Goal: Task Accomplishment & Management: Use online tool/utility

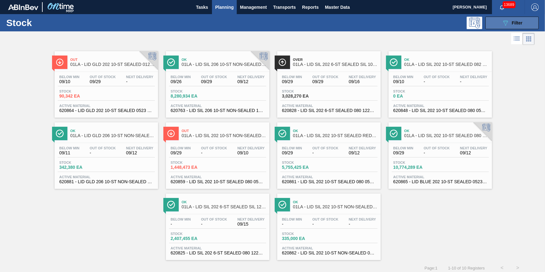
click at [521, 25] on span "Filter" at bounding box center [517, 22] width 11 height 5
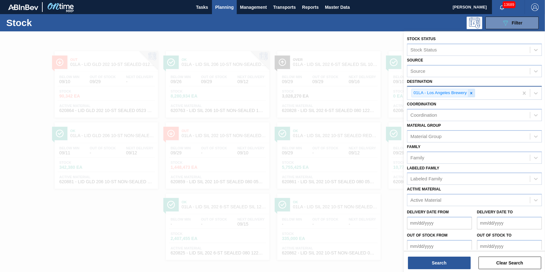
click at [471, 93] on icon at bounding box center [471, 93] width 2 height 2
click at [471, 93] on div "Destination" at bounding box center [468, 92] width 123 height 9
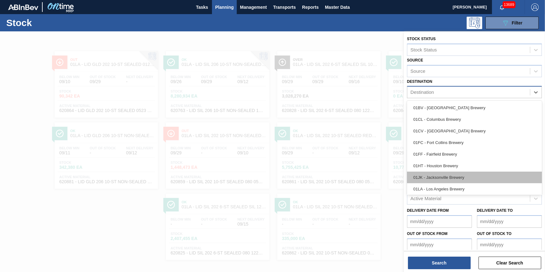
scroll to position [47, 0]
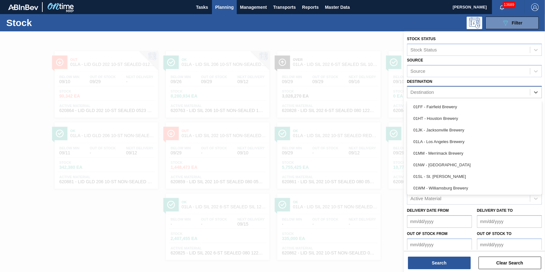
drag, startPoint x: 455, startPoint y: 162, endPoint x: 451, endPoint y: 158, distance: 5.8
click at [455, 163] on div "01NW - [GEOGRAPHIC_DATA]" at bounding box center [474, 165] width 135 height 12
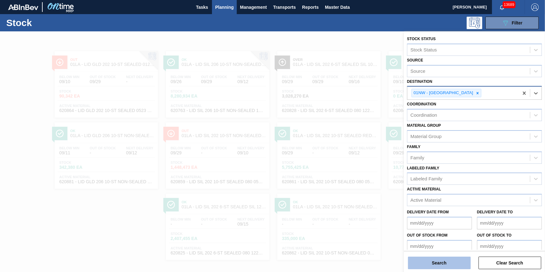
click at [437, 260] on button "Search" at bounding box center [439, 263] width 63 height 13
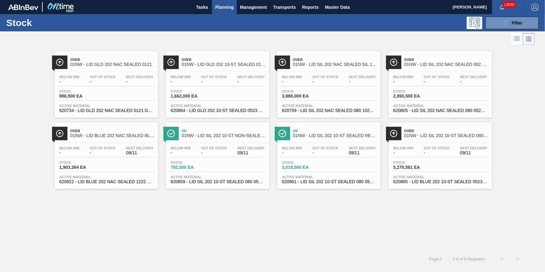
click at [73, 144] on div "Below Min - Out Of Stock - Next Delivery 09/11 Stock 1,903,364 EA Active Materi…" at bounding box center [106, 164] width 103 height 43
click at [183, 72] on div "Below Min - Out Of Stock - Next Delivery - Stock 1,662,000 EA Active Material 6…" at bounding box center [217, 93] width 103 height 43
click at [101, 89] on span "Stock" at bounding box center [81, 91] width 44 height 4
click at [420, 153] on div "Below Min - Out Of Stock - Next Delivery 09/11" at bounding box center [440, 151] width 97 height 11
click at [427, 78] on span "Out Of Stock" at bounding box center [437, 77] width 26 height 4
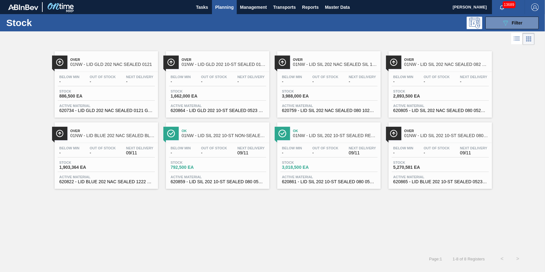
click at [308, 94] on span "3,988,000 EA" at bounding box center [304, 96] width 44 height 5
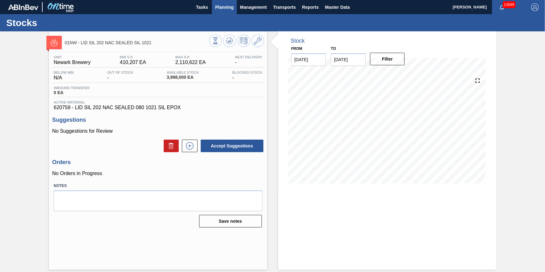
click at [221, 8] on span "Planning" at bounding box center [224, 7] width 19 height 8
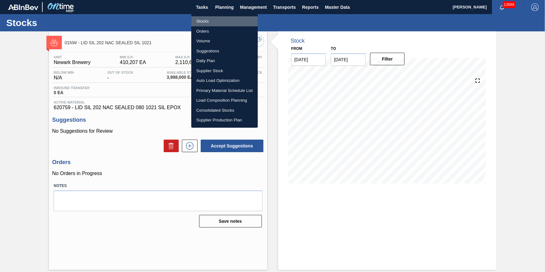
click at [222, 23] on li "Stocks" at bounding box center [224, 21] width 66 height 10
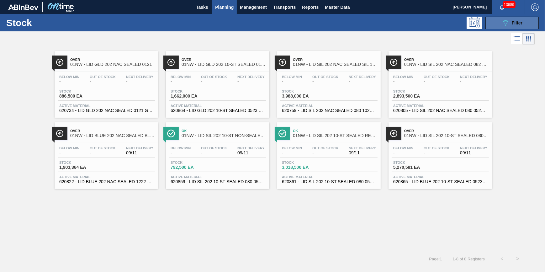
click at [504, 21] on icon at bounding box center [505, 22] width 5 height 5
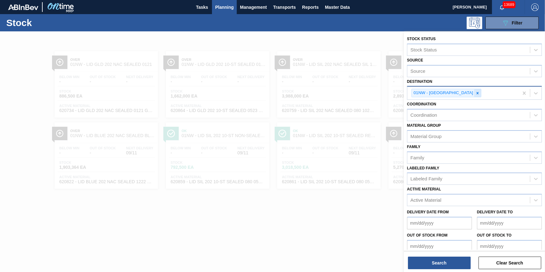
click at [475, 93] on icon at bounding box center [477, 93] width 4 height 4
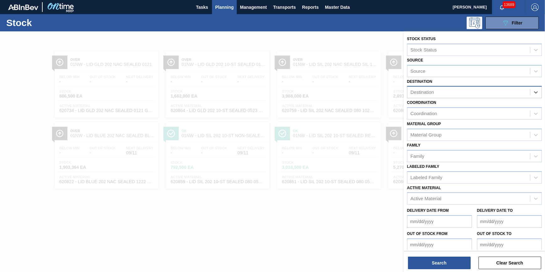
click at [463, 93] on div "Destination" at bounding box center [468, 92] width 123 height 9
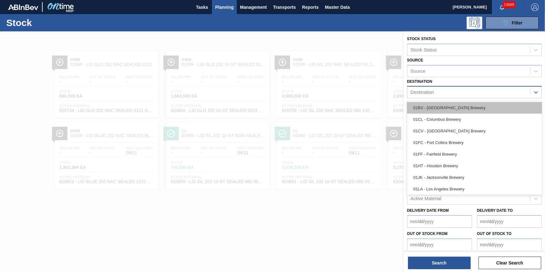
click at [458, 104] on div "01BV - [GEOGRAPHIC_DATA] Brewery" at bounding box center [474, 108] width 135 height 12
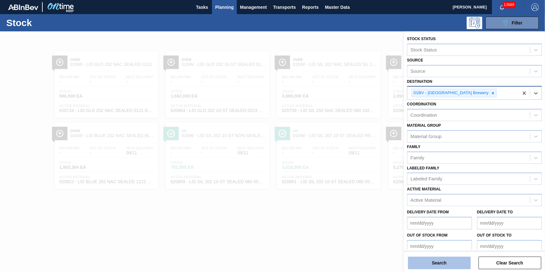
click at [434, 262] on button "Search" at bounding box center [439, 263] width 63 height 13
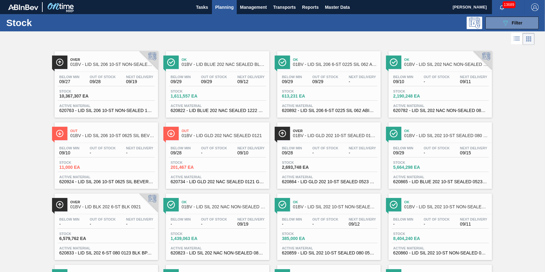
click at [103, 216] on div "Below Min - Out Of Stock - Next Delivery - Stock 6,579,762 EA Active Material 6…" at bounding box center [106, 235] width 103 height 43
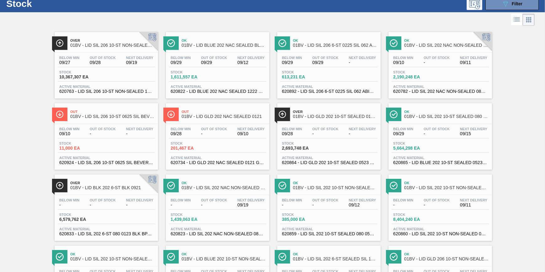
scroll to position [28, 0]
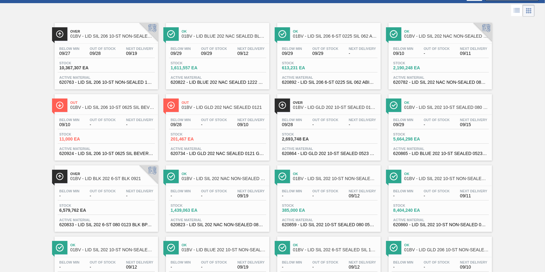
click at [299, 122] on span "09/28" at bounding box center [292, 124] width 20 height 5
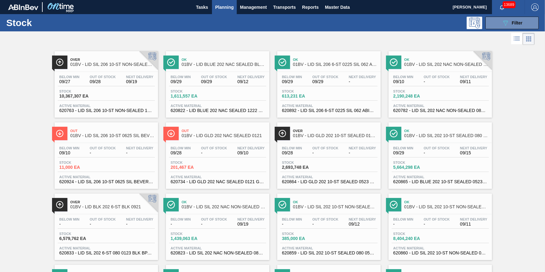
click at [126, 82] on span "09/19" at bounding box center [139, 81] width 27 height 5
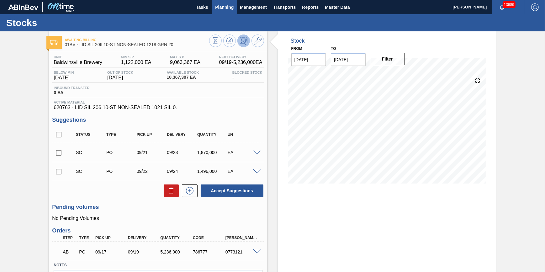
click at [229, 7] on span "Planning" at bounding box center [224, 7] width 19 height 8
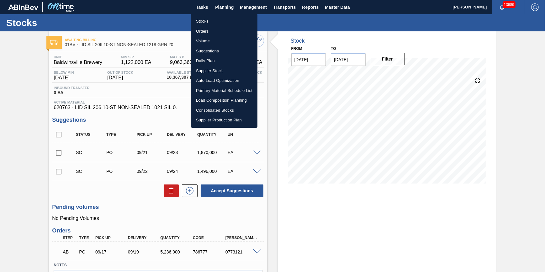
click at [227, 19] on li "Stocks" at bounding box center [224, 21] width 66 height 10
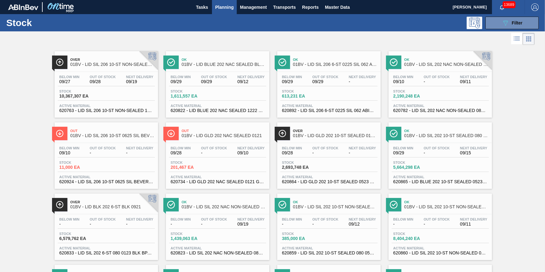
click at [525, 15] on div "Stock 089F7B8B-B2A5-4AFE-B5C0-19BA573D28AC Filter" at bounding box center [272, 22] width 545 height 17
click at [517, 22] on span "Filter" at bounding box center [517, 22] width 11 height 5
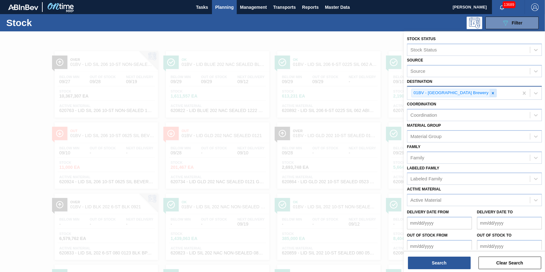
click at [491, 94] on icon at bounding box center [493, 93] width 4 height 4
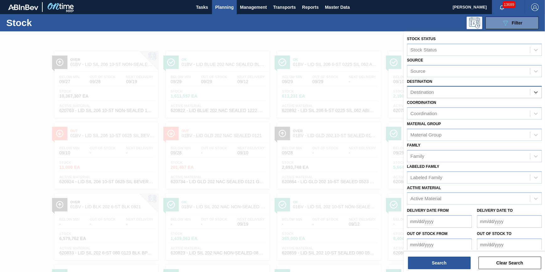
click at [472, 94] on div "Destination" at bounding box center [468, 92] width 123 height 9
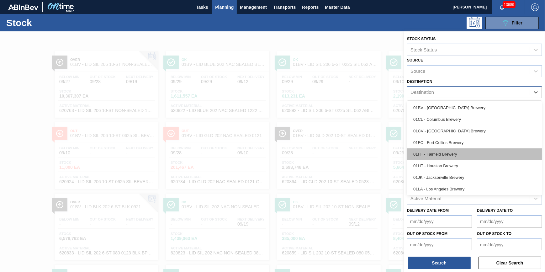
click at [459, 153] on div "01FF - Fairfield Brewery" at bounding box center [474, 154] width 135 height 12
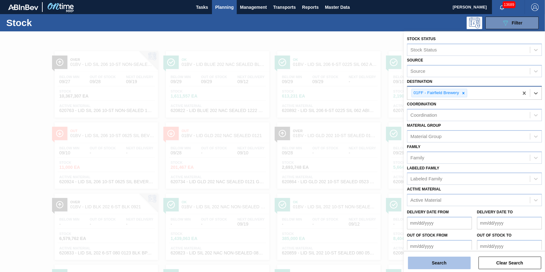
click at [444, 258] on button "Search" at bounding box center [439, 263] width 63 height 13
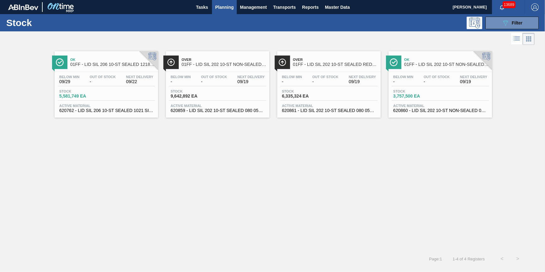
click at [204, 98] on span "9,642,892 EA" at bounding box center [193, 96] width 44 height 5
click at [321, 83] on span "-" at bounding box center [325, 81] width 26 height 5
click at [515, 25] on span "Filter" at bounding box center [517, 22] width 11 height 5
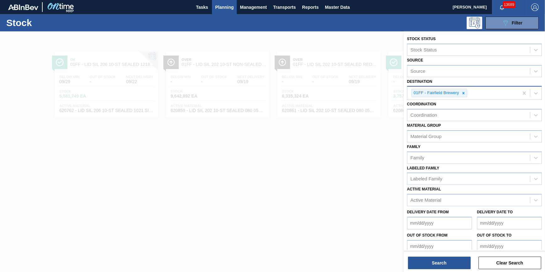
click at [469, 94] on input "Destination" at bounding box center [469, 92] width 1 height 5
click at [465, 91] on icon at bounding box center [463, 93] width 4 height 4
click at [464, 92] on div "Destination" at bounding box center [468, 92] width 123 height 9
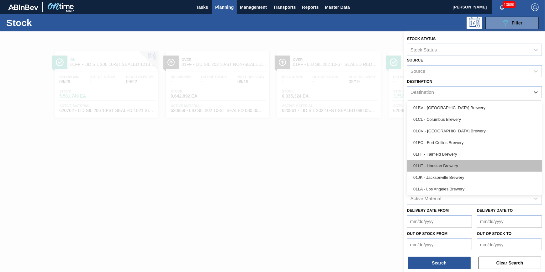
scroll to position [47, 0]
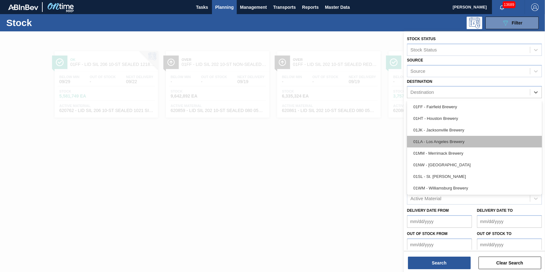
click at [465, 143] on div "01LA - Los Angeles Brewery" at bounding box center [474, 142] width 135 height 12
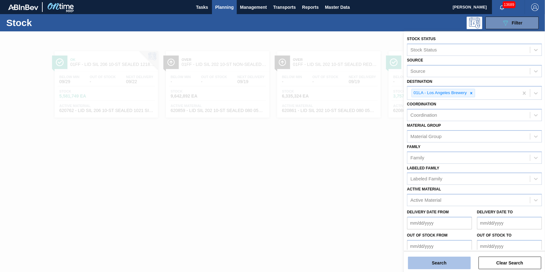
click at [436, 258] on button "Search" at bounding box center [439, 263] width 63 height 13
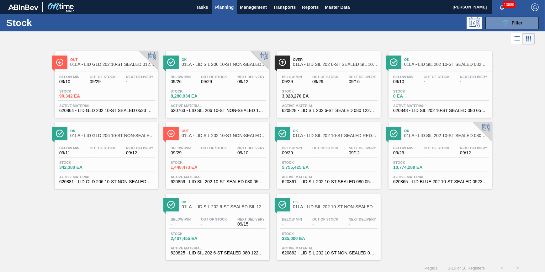
click at [415, 169] on span "10,774,289 EA" at bounding box center [415, 167] width 44 height 5
click at [295, 74] on div "Below Min 09/29 Out Of Stock 09/29 Next Delivery 09/16 Stock 3,028,270 EA Activ…" at bounding box center [328, 93] width 103 height 43
click at [509, 20] on div "089F7B8B-B2A5-4AFE-B5C0-19BA573D28AC Filter" at bounding box center [512, 23] width 21 height 8
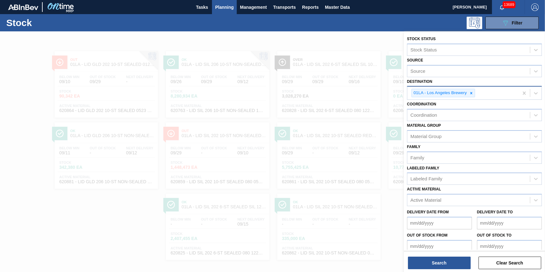
click at [517, 91] on div "01LA - Los Angeles Brewery" at bounding box center [462, 93] width 111 height 13
click at [504, 93] on div "Destination" at bounding box center [468, 92] width 123 height 9
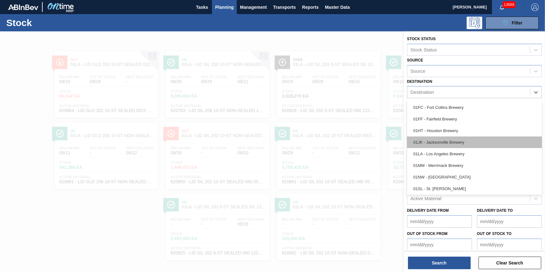
scroll to position [47, 0]
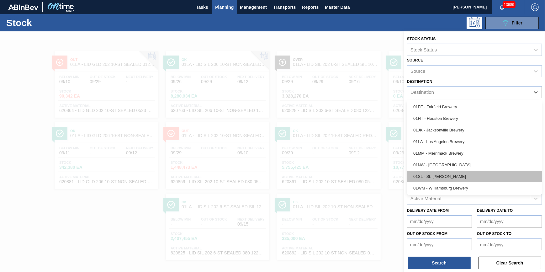
click at [467, 174] on div "01SL - St. [PERSON_NAME]" at bounding box center [474, 177] width 135 height 12
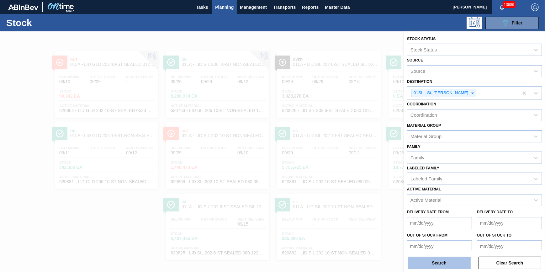
click at [437, 262] on button "Search" at bounding box center [439, 263] width 63 height 13
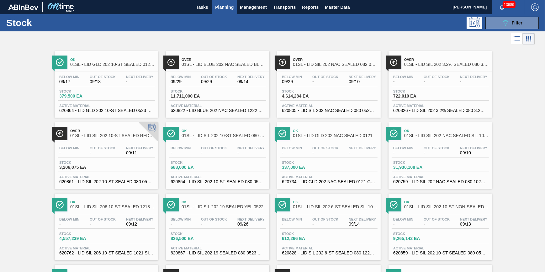
click at [212, 96] on span "11,711,000 EA" at bounding box center [193, 96] width 44 height 5
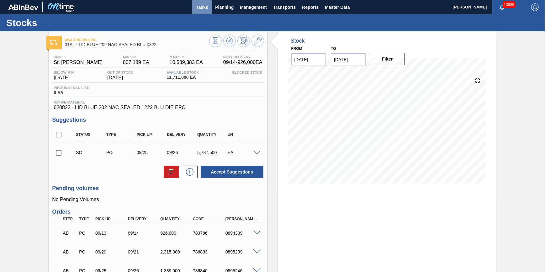
click at [199, 4] on span "Tasks" at bounding box center [202, 7] width 14 height 8
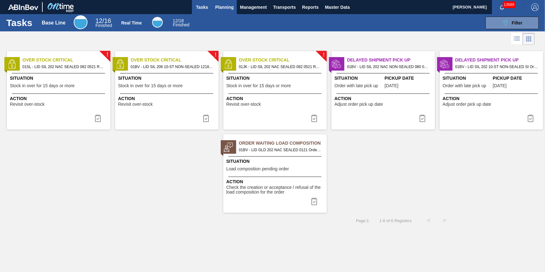
click at [223, 9] on span "Planning" at bounding box center [224, 7] width 19 height 8
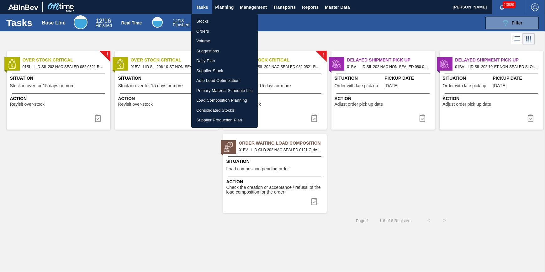
click at [221, 19] on li "Stocks" at bounding box center [224, 21] width 66 height 10
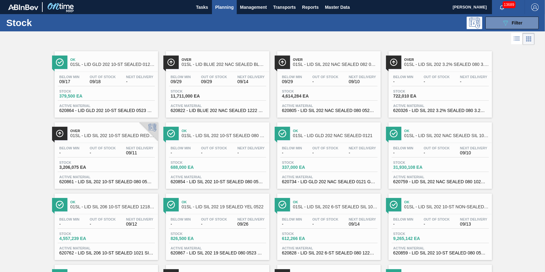
click at [201, 78] on span "Out Of Stock" at bounding box center [214, 77] width 26 height 4
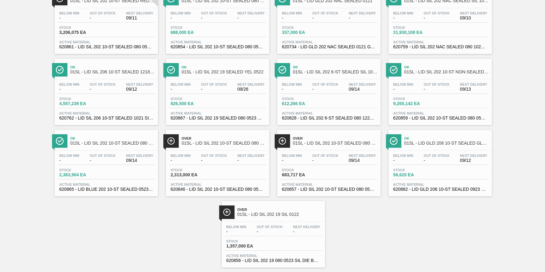
scroll to position [142, 0]
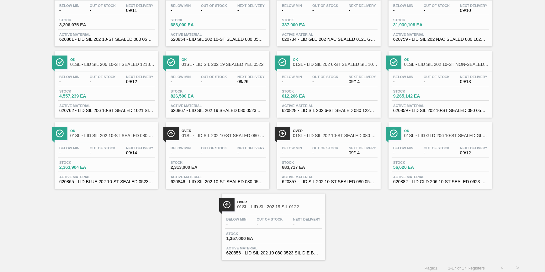
click at [301, 150] on span "Below Min" at bounding box center [292, 148] width 20 height 4
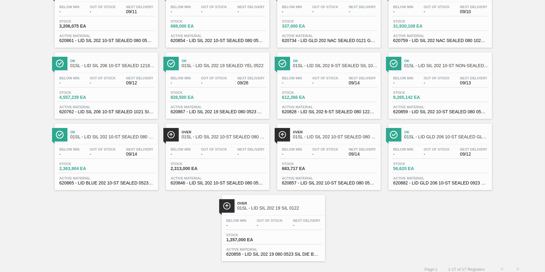
scroll to position [142, 0]
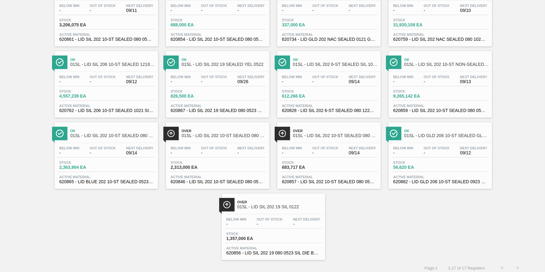
click at [202, 164] on span "Stock" at bounding box center [193, 163] width 44 height 4
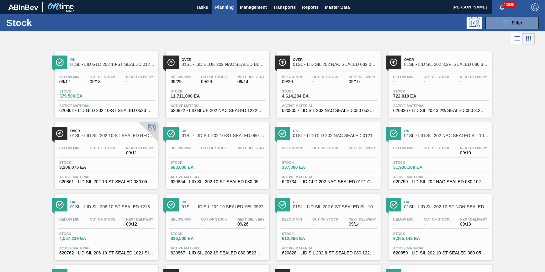
click at [110, 155] on span "-" at bounding box center [103, 153] width 26 height 5
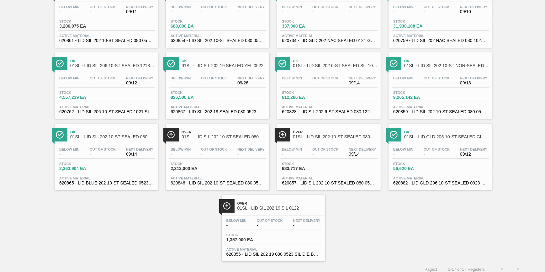
scroll to position [142, 0]
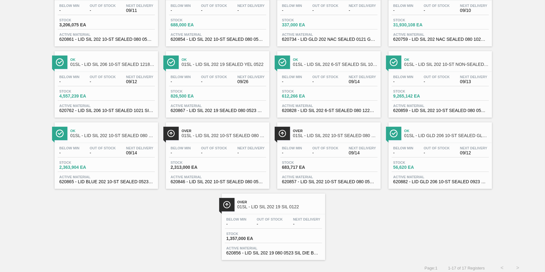
click at [248, 229] on div "Below Min - Out Of Stock - Next Delivery -" at bounding box center [273, 222] width 97 height 11
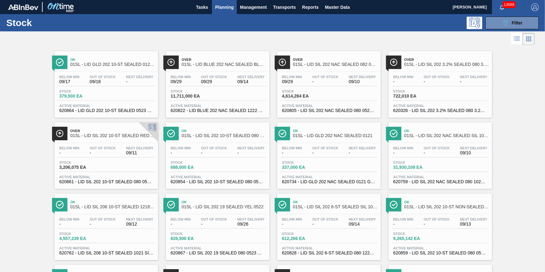
click at [428, 77] on span "Out Of Stock" at bounding box center [437, 77] width 26 height 4
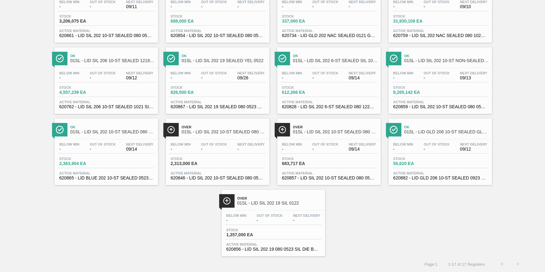
scroll to position [149, 0]
click at [304, 86] on span "Stock" at bounding box center [304, 88] width 44 height 4
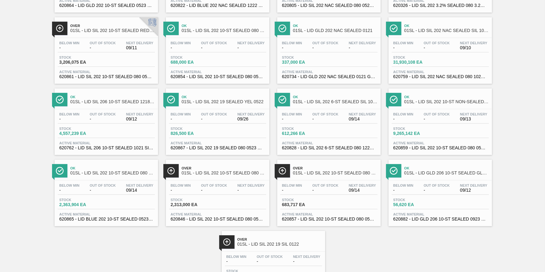
scroll to position [35, 0]
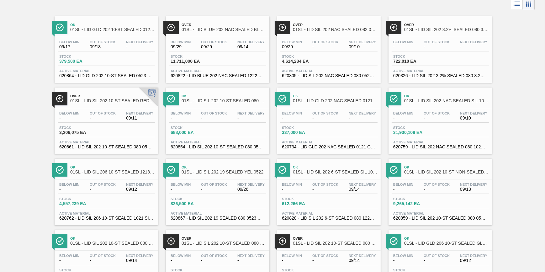
click at [307, 56] on span "Stock" at bounding box center [304, 57] width 44 height 4
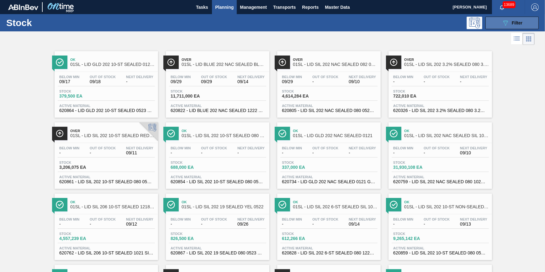
click at [491, 22] on button "089F7B8B-B2A5-4AFE-B5C0-19BA573D28AC Filter" at bounding box center [511, 23] width 53 height 13
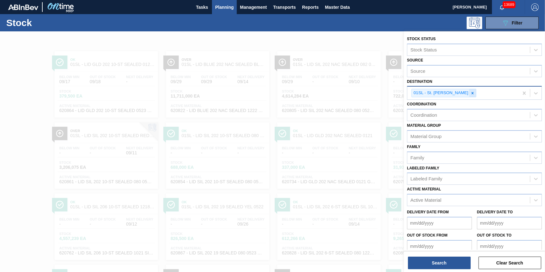
click at [469, 89] on div at bounding box center [472, 93] width 7 height 8
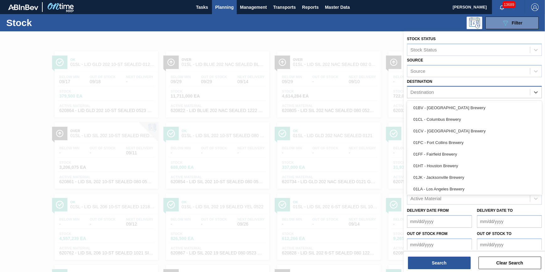
click at [464, 93] on div "Destination" at bounding box center [468, 92] width 123 height 9
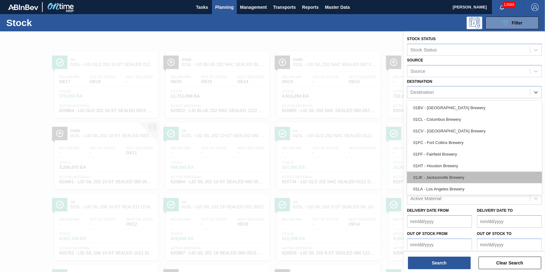
scroll to position [47, 0]
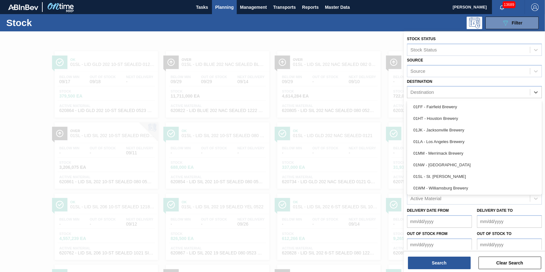
drag, startPoint x: 470, startPoint y: 183, endPoint x: 450, endPoint y: 174, distance: 21.6
click at [469, 185] on div "01WM - Williamsburg Brewery" at bounding box center [474, 188] width 135 height 12
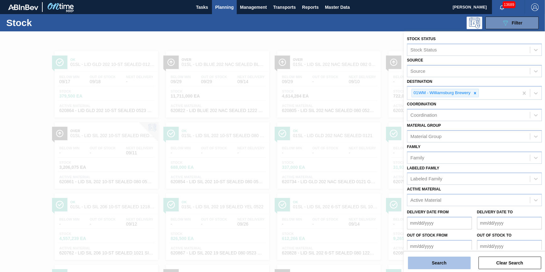
click at [438, 266] on button "Search" at bounding box center [439, 263] width 63 height 13
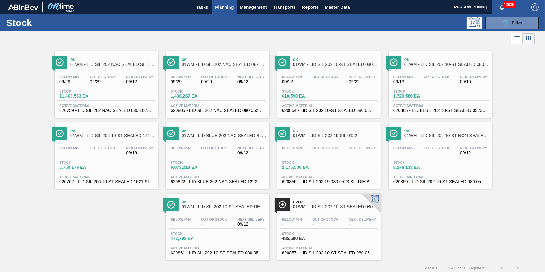
click at [301, 226] on span "-" at bounding box center [292, 224] width 20 height 5
click at [98, 151] on div "Out Of Stock -" at bounding box center [102, 150] width 29 height 9
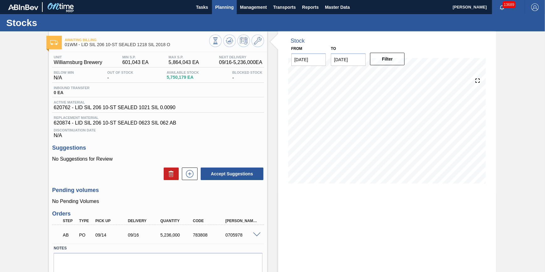
click at [223, 13] on button "Planning" at bounding box center [224, 7] width 25 height 14
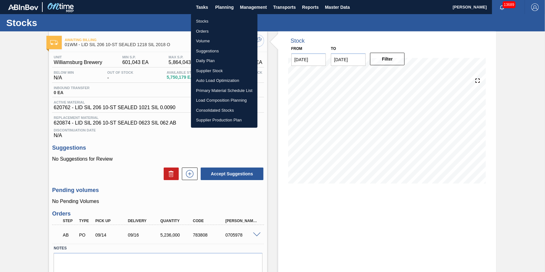
click at [220, 21] on li "Stocks" at bounding box center [224, 21] width 66 height 10
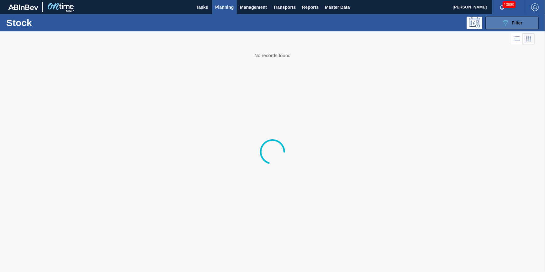
click at [498, 23] on button "089F7B8B-B2A5-4AFE-B5C0-19BA573D28AC Filter" at bounding box center [511, 23] width 53 height 13
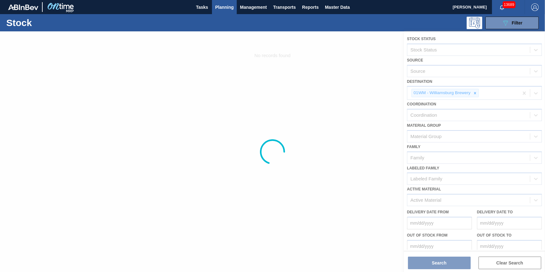
click at [473, 92] on div at bounding box center [272, 151] width 545 height 241
click at [474, 93] on div at bounding box center [272, 151] width 545 height 241
click at [477, 94] on div at bounding box center [272, 151] width 545 height 241
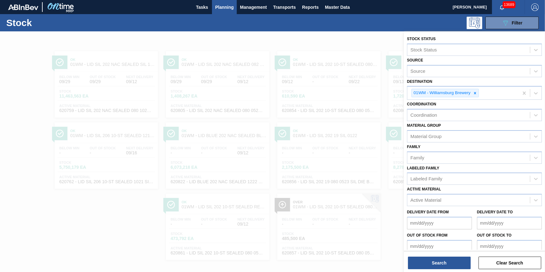
click at [477, 94] on icon at bounding box center [475, 93] width 4 height 4
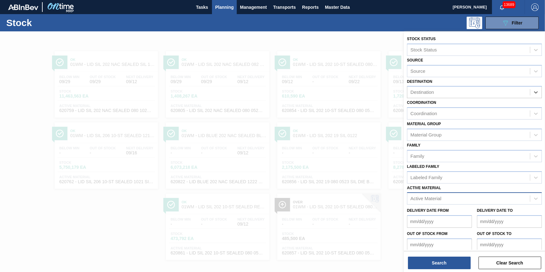
click at [447, 195] on div "Active Material" at bounding box center [468, 198] width 123 height 9
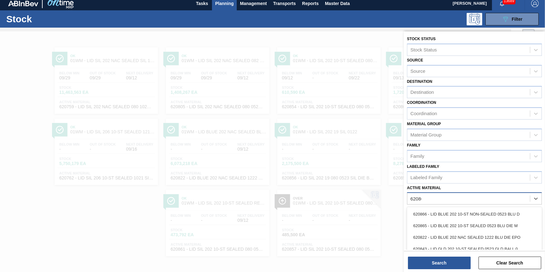
type Material "620861"
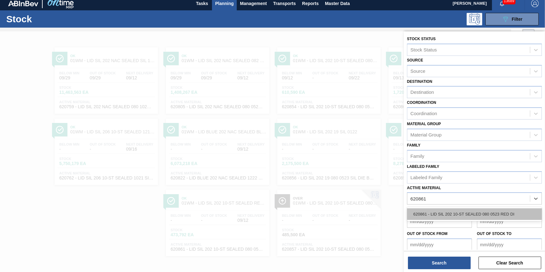
click at [417, 215] on div "620861 - LID SIL 202 10-ST SEALED 080 0523 RED DI" at bounding box center [474, 214] width 135 height 12
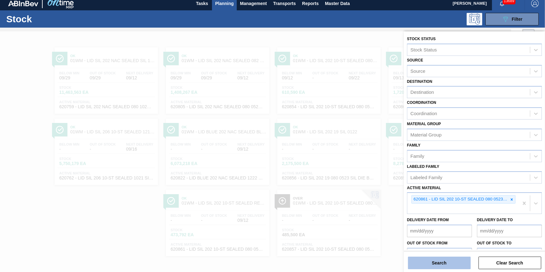
click at [427, 263] on button "Search" at bounding box center [439, 263] width 63 height 13
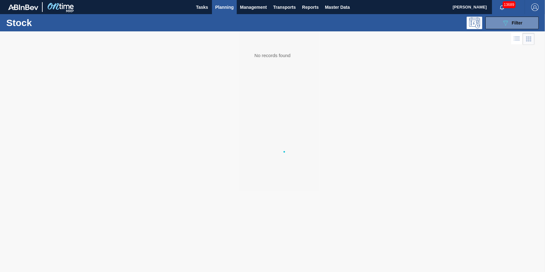
scroll to position [0, 0]
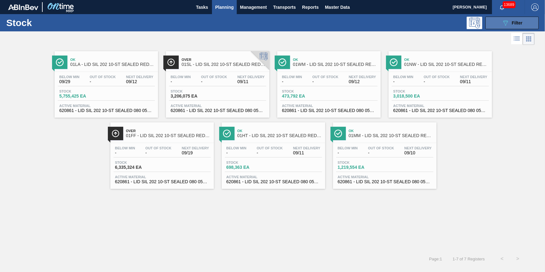
click at [507, 22] on icon "089F7B8B-B2A5-4AFE-B5C0-19BA573D28AC" at bounding box center [506, 23] width 8 height 8
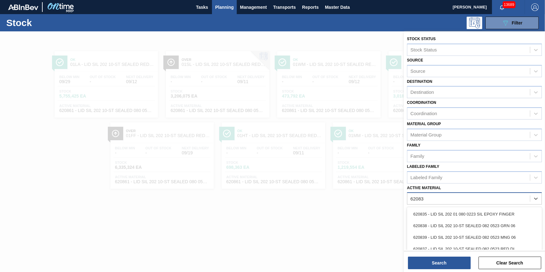
type Material "620836"
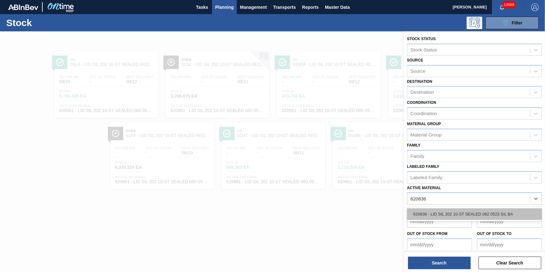
click at [499, 209] on div "620836 - LID SIL 202 10-ST SEALED 082 0523 SIL BA" at bounding box center [474, 214] width 135 height 12
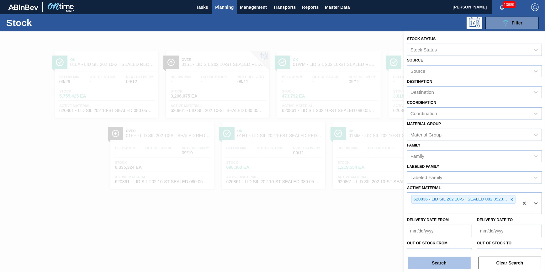
click at [450, 263] on button "Search" at bounding box center [439, 263] width 63 height 13
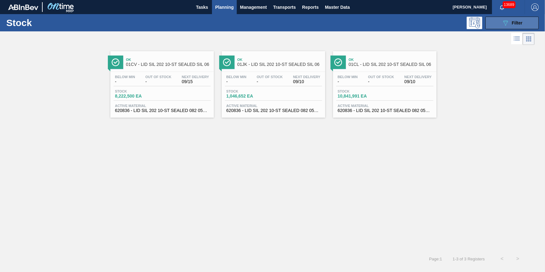
click at [516, 22] on span "Filter" at bounding box center [517, 22] width 11 height 5
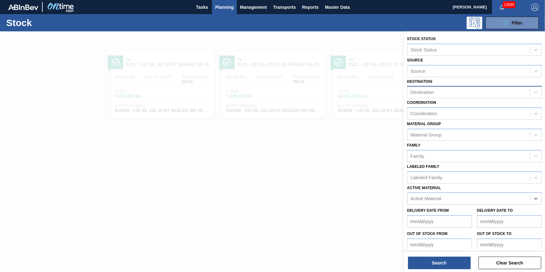
click at [468, 94] on div "Destination" at bounding box center [468, 92] width 123 height 9
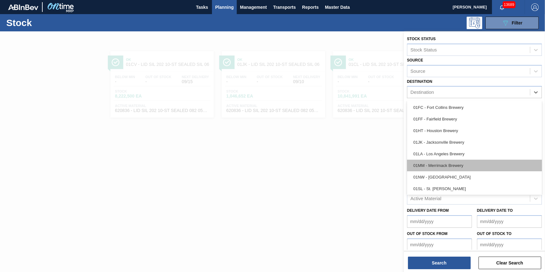
scroll to position [47, 0]
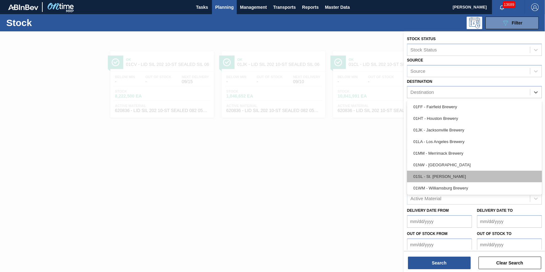
click at [458, 176] on div "01SL - St. [PERSON_NAME]" at bounding box center [474, 177] width 135 height 12
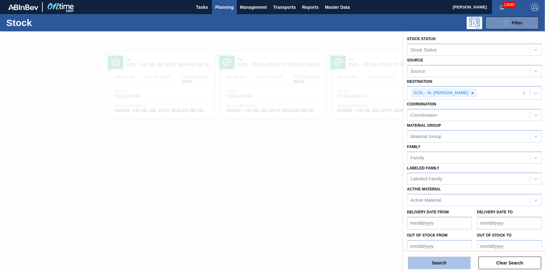
click at [446, 268] on button "Search" at bounding box center [439, 263] width 63 height 13
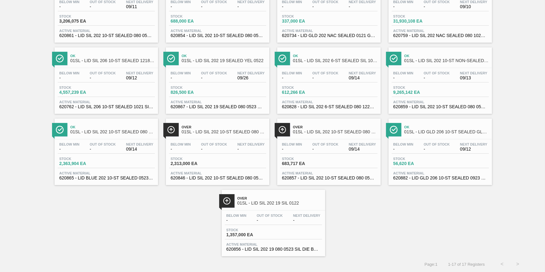
scroll to position [35, 0]
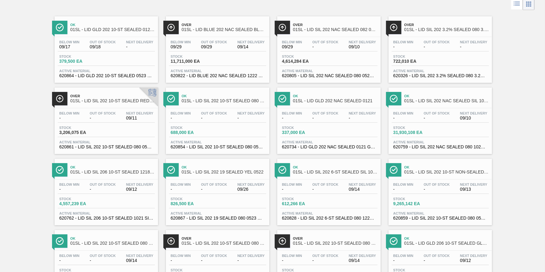
click at [422, 114] on div "Out Of Stock -" at bounding box center [436, 115] width 29 height 9
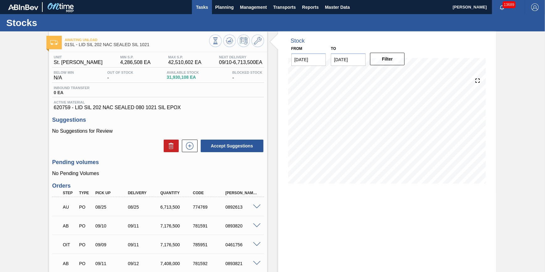
click at [204, 8] on span "Tasks" at bounding box center [202, 7] width 14 height 8
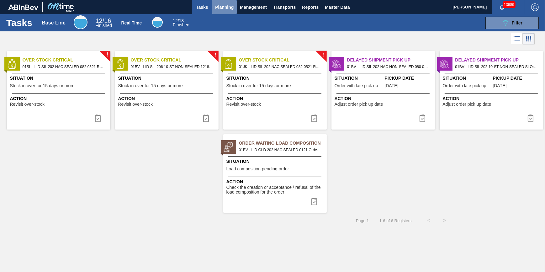
click at [222, 12] on button "Planning" at bounding box center [224, 7] width 25 height 14
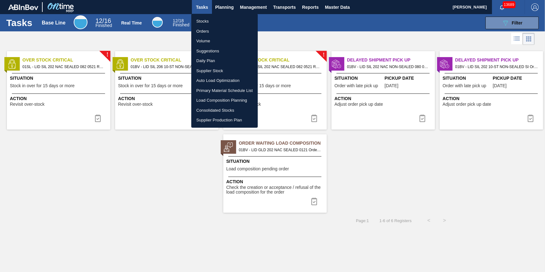
click at [222, 19] on li "Stocks" at bounding box center [224, 21] width 66 height 10
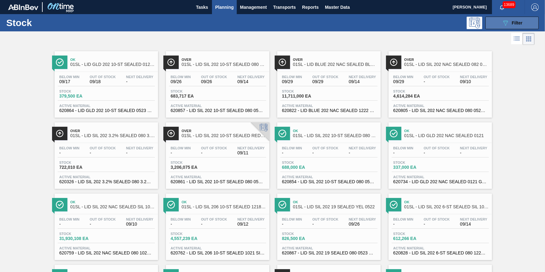
click at [502, 23] on icon "089F7B8B-B2A5-4AFE-B5C0-19BA573D28AC" at bounding box center [506, 23] width 8 height 8
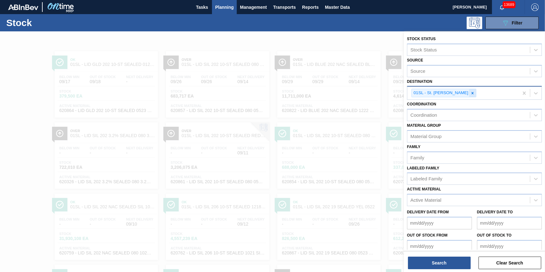
click at [470, 94] on icon at bounding box center [472, 93] width 4 height 4
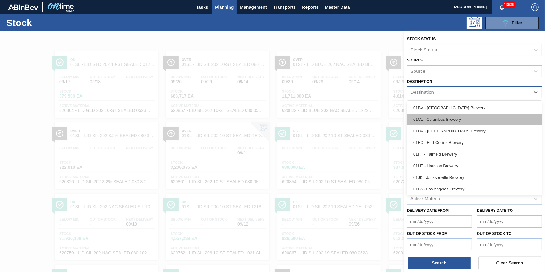
drag, startPoint x: 464, startPoint y: 94, endPoint x: 454, endPoint y: 117, distance: 24.8
click at [464, 94] on div "Destination" at bounding box center [468, 92] width 123 height 9
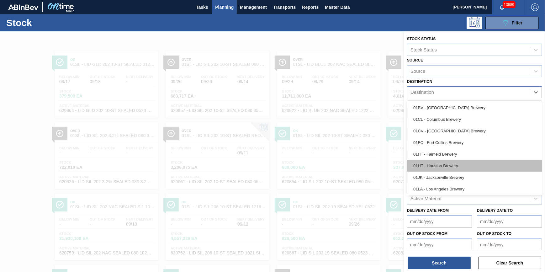
click at [450, 161] on div "01HT - Houston Brewery" at bounding box center [474, 166] width 135 height 12
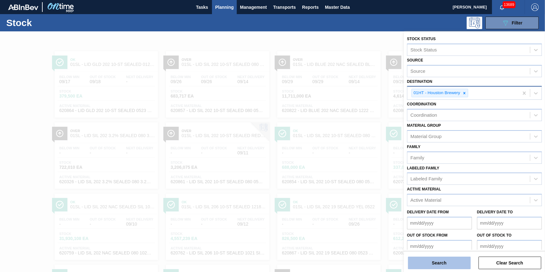
click at [437, 261] on button "Search" at bounding box center [439, 263] width 63 height 13
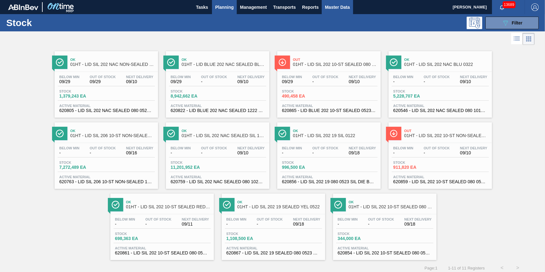
click at [333, 10] on span "Master Data" at bounding box center [337, 7] width 25 height 8
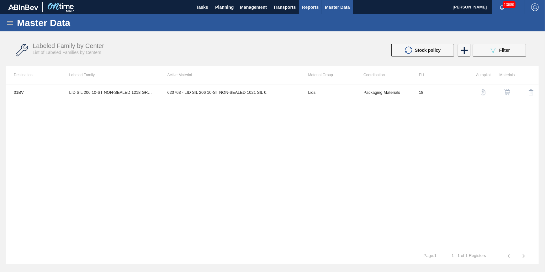
click at [310, 8] on span "Reports" at bounding box center [310, 7] width 17 height 8
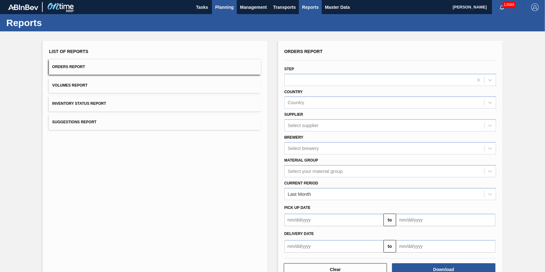
click at [226, 12] on button "Planning" at bounding box center [224, 7] width 25 height 14
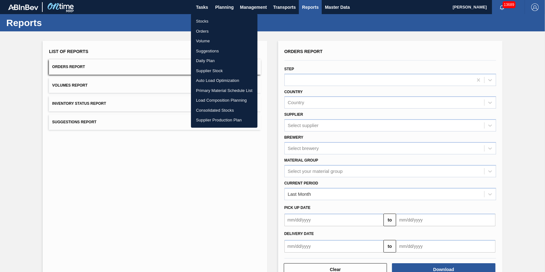
click at [223, 20] on li "Stocks" at bounding box center [224, 21] width 66 height 10
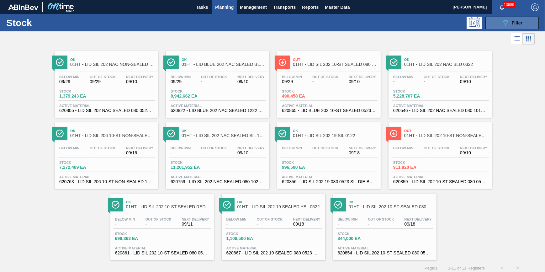
click at [502, 23] on icon "089F7B8B-B2A5-4AFE-B5C0-19BA573D28AC" at bounding box center [506, 23] width 8 height 8
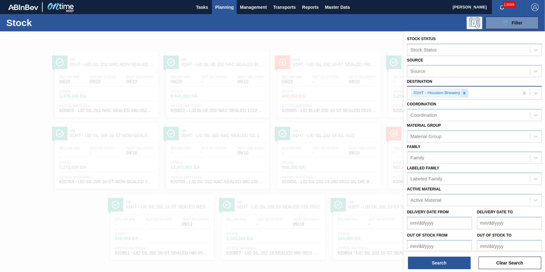
click at [463, 92] on icon at bounding box center [464, 93] width 4 height 4
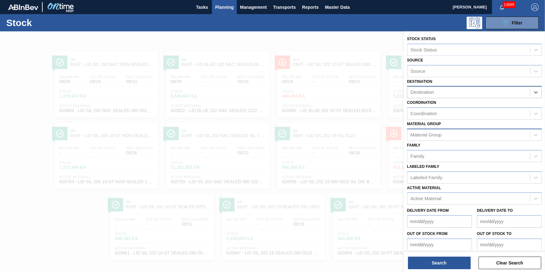
click at [455, 138] on div "Material Group" at bounding box center [468, 134] width 123 height 9
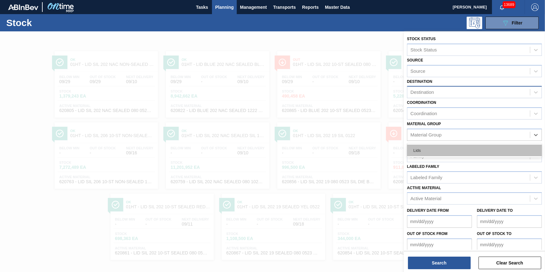
click at [449, 150] on div "Lids" at bounding box center [474, 151] width 135 height 12
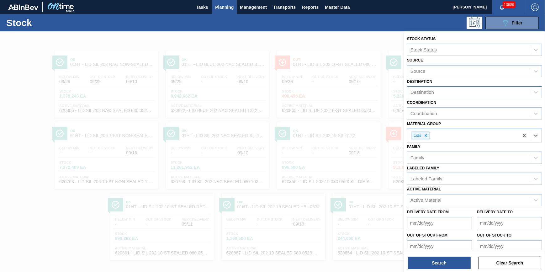
click at [458, 130] on div "Lids" at bounding box center [462, 135] width 111 height 13
click at [533, 134] on icon at bounding box center [536, 135] width 6 height 6
click at [499, 137] on div "Material Group" at bounding box center [468, 134] width 123 height 9
click at [229, 8] on span "Planning" at bounding box center [224, 7] width 19 height 8
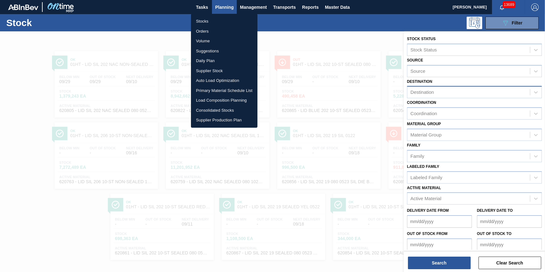
click at [225, 18] on li "Stocks" at bounding box center [224, 21] width 66 height 10
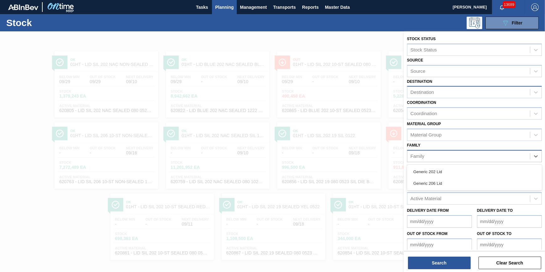
click at [432, 156] on div "Family" at bounding box center [468, 155] width 123 height 9
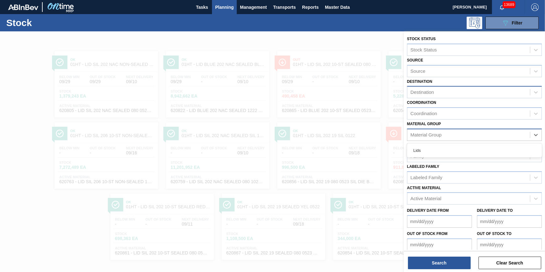
click at [438, 130] on div "Material Group" at bounding box center [468, 134] width 123 height 9
type Group "can"
click at [216, 9] on span "Planning" at bounding box center [224, 7] width 19 height 8
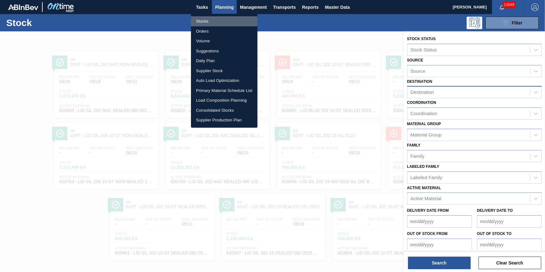
click at [217, 19] on li "Stocks" at bounding box center [224, 21] width 66 height 10
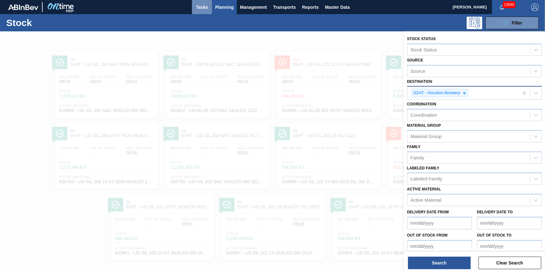
click at [207, 9] on span "Tasks" at bounding box center [202, 7] width 14 height 8
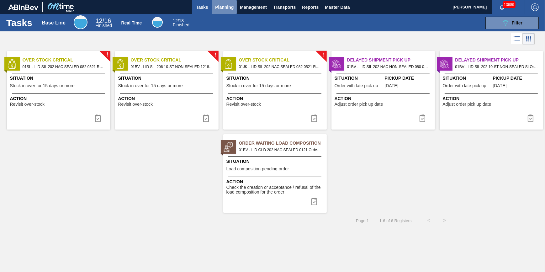
click at [224, 9] on span "Planning" at bounding box center [224, 7] width 19 height 8
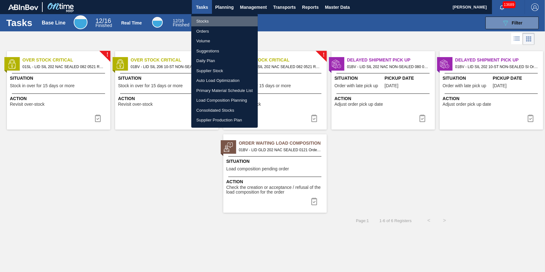
click at [223, 21] on li "Stocks" at bounding box center [224, 21] width 66 height 10
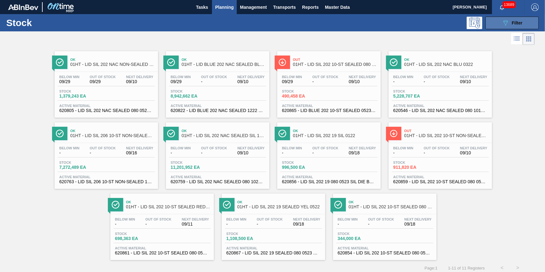
click at [506, 28] on button "089F7B8B-B2A5-4AFE-B5C0-19BA573D28AC Filter" at bounding box center [511, 23] width 53 height 13
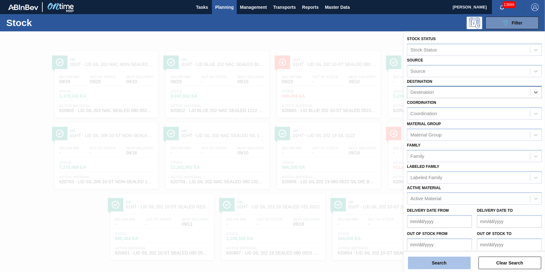
click at [454, 259] on button "Search" at bounding box center [439, 263] width 63 height 13
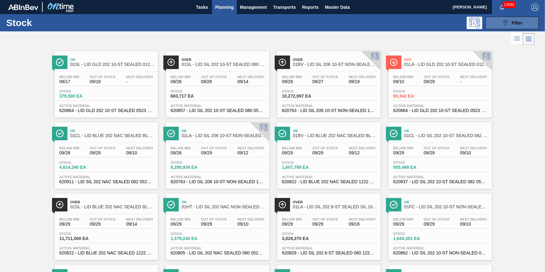
click at [493, 25] on button "089F7B8B-B2A5-4AFE-B5C0-19BA573D28AC Filter" at bounding box center [511, 23] width 53 height 13
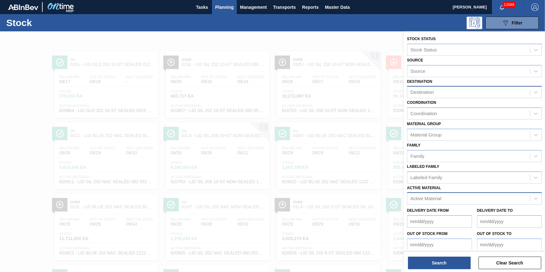
click at [428, 194] on div "Active Material" at bounding box center [468, 198] width 123 height 9
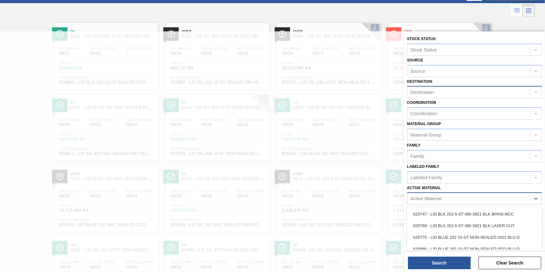
scroll to position [31, 0]
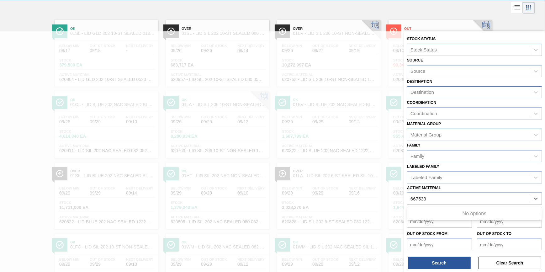
type Material "667533"
click at [441, 134] on div "Material Group" at bounding box center [425, 134] width 31 height 5
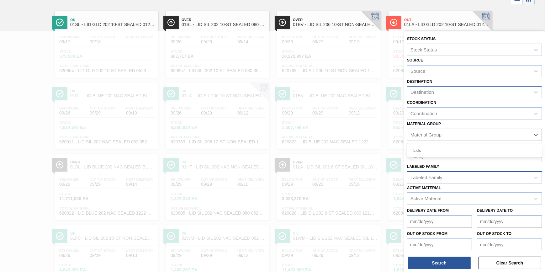
click at [439, 171] on div "Labeled Family" at bounding box center [474, 177] width 135 height 12
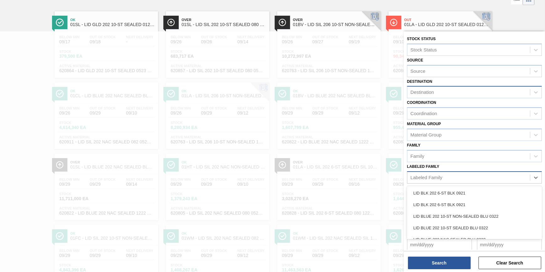
scroll to position [41, 0]
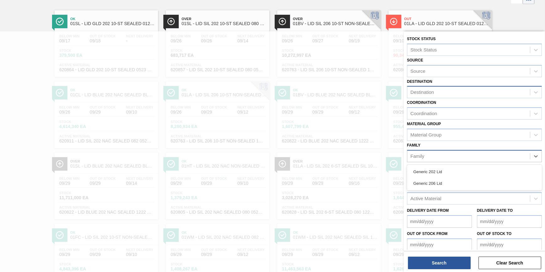
click at [443, 156] on div "Family" at bounding box center [468, 155] width 123 height 9
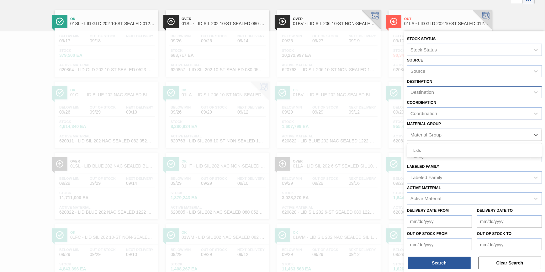
click at [444, 137] on div "Material Group" at bounding box center [468, 134] width 123 height 9
click at [444, 113] on div "Coordination" at bounding box center [468, 113] width 123 height 9
click at [448, 94] on div "Destination" at bounding box center [468, 92] width 123 height 9
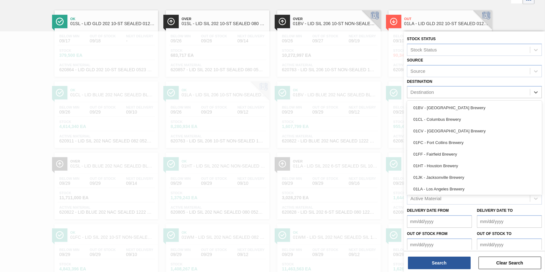
click at [450, 81] on div "Destination option 01BV - [GEOGRAPHIC_DATA] Brewery focused, 1 of 12. 12 result…" at bounding box center [474, 87] width 135 height 21
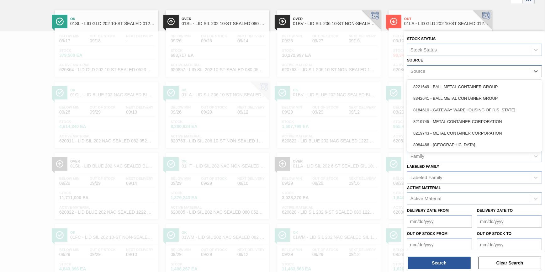
click at [454, 74] on div "Source" at bounding box center [468, 70] width 123 height 9
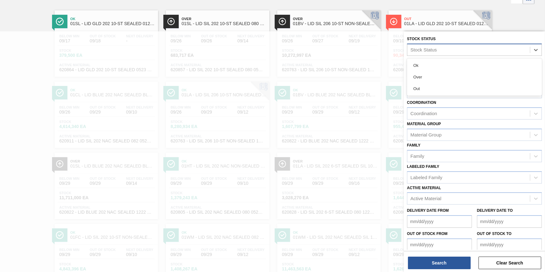
click at [458, 52] on div "Stock Status" at bounding box center [468, 49] width 123 height 9
click at [31, 51] on div at bounding box center [272, 167] width 545 height 272
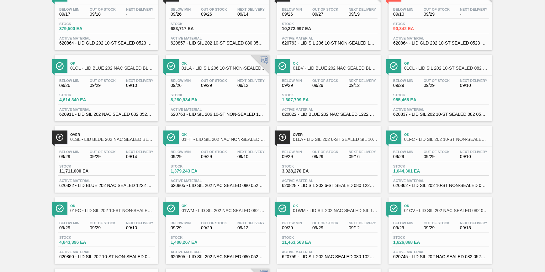
scroll to position [0, 0]
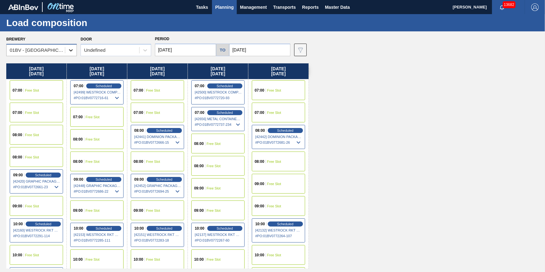
click at [70, 47] on icon at bounding box center [71, 50] width 6 height 6
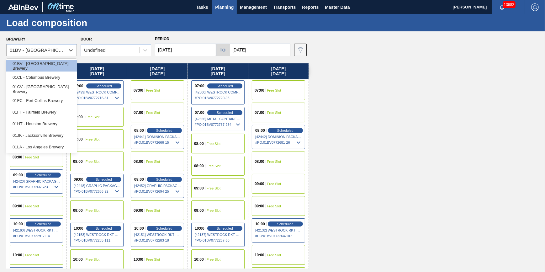
scroll to position [47, 0]
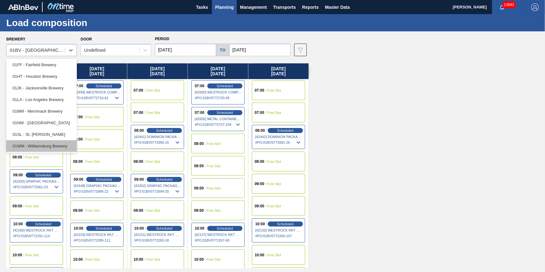
click at [63, 144] on div "01WM - Williamsburg Brewery" at bounding box center [41, 146] width 71 height 12
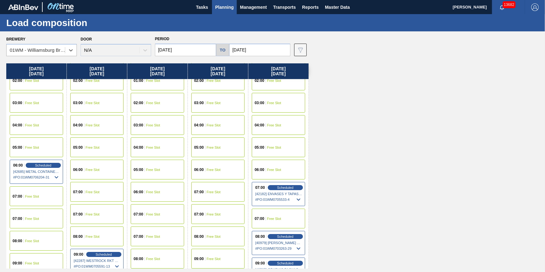
scroll to position [0, 0]
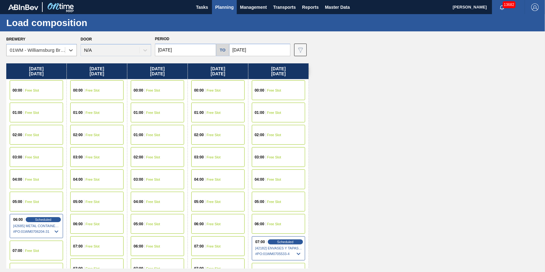
drag, startPoint x: 172, startPoint y: 56, endPoint x: 172, endPoint y: 52, distance: 3.5
click at [172, 55] on input "[DATE]" at bounding box center [185, 50] width 61 height 13
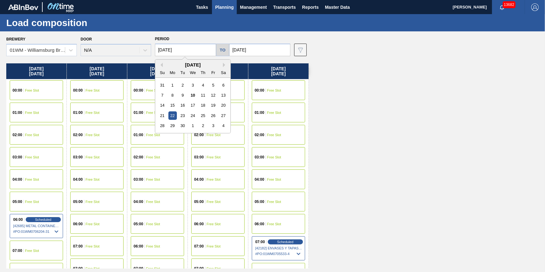
click at [175, 50] on input "[DATE]" at bounding box center [185, 50] width 61 height 13
click at [213, 109] on div "19" at bounding box center [213, 105] width 8 height 8
type input "[DATE]"
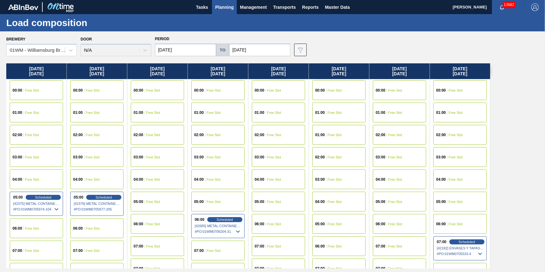
click at [55, 194] on div "05:00 Scheduled [42375] METAL CONTAINER CORPORATION - 0008219743 # PO : 01WM070…" at bounding box center [36, 204] width 53 height 24
click at [56, 203] on span "[42375] METAL CONTAINER CORPORATION - 0008219743" at bounding box center [36, 204] width 47 height 4
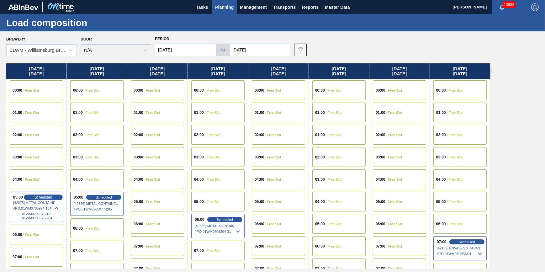
click at [52, 198] on span "Scheduled" at bounding box center [43, 197] width 18 height 4
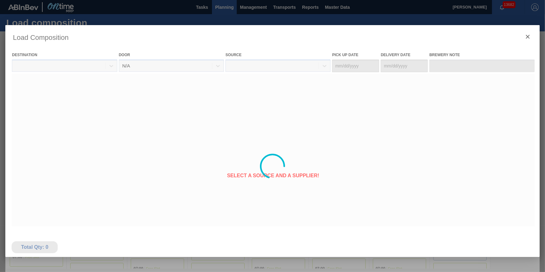
type Date "[DATE]"
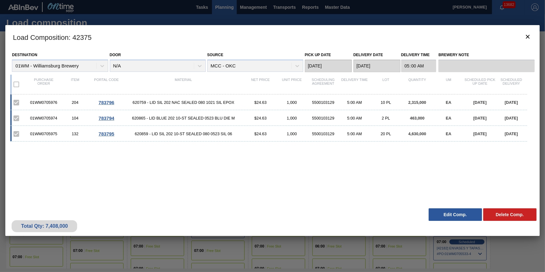
click at [442, 221] on div "Total Qty: 7,408,000 Delete Comp. Edit Comp." at bounding box center [272, 220] width 534 height 31
click at [448, 217] on button "Edit Comp." at bounding box center [455, 214] width 53 height 13
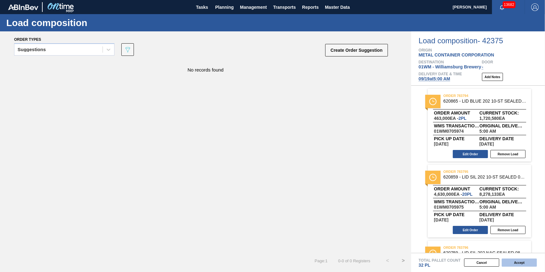
click at [524, 261] on button "Accept" at bounding box center [519, 262] width 35 height 8
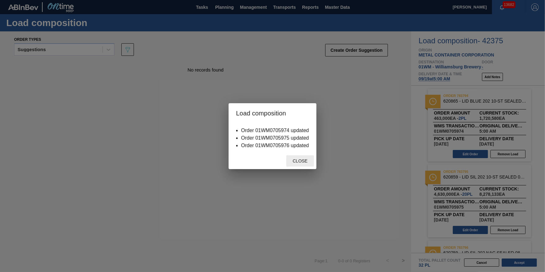
click at [307, 165] on div "Close" at bounding box center [300, 161] width 28 height 12
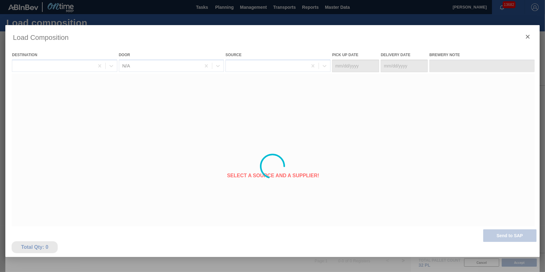
type Date "[DATE]"
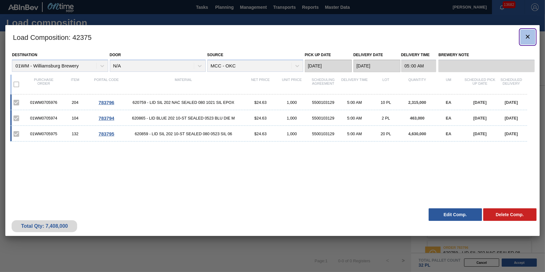
click at [530, 35] on icon "botão de ícone" at bounding box center [528, 37] width 8 height 8
